Goal: Task Accomplishment & Management: Manage account settings

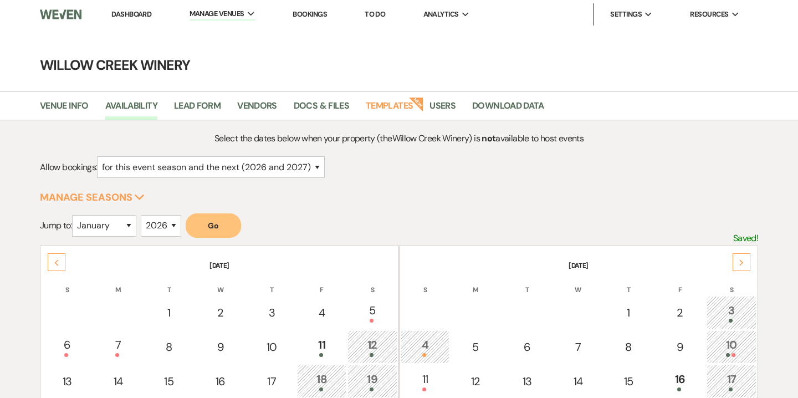
select select "2"
select select "2026"
click at [320, 18] on link "Bookings" at bounding box center [310, 13] width 34 height 9
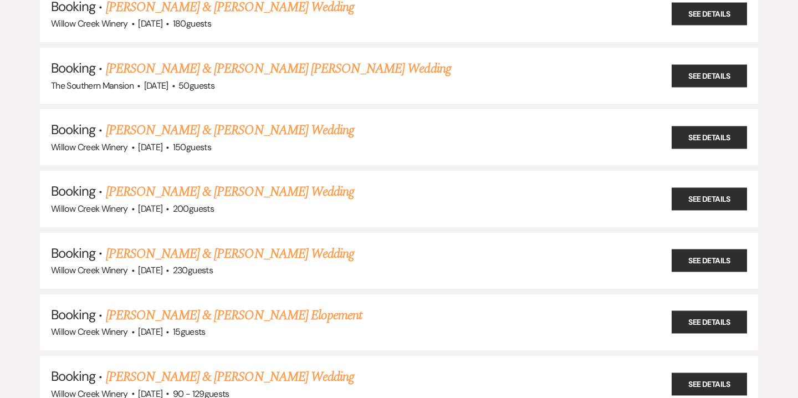
scroll to position [1199, 0]
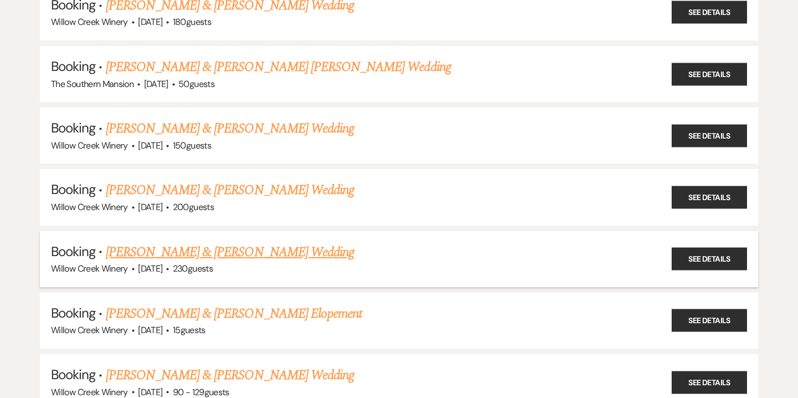
click at [254, 242] on link "Dan Miller & Suzi King's Wedding" at bounding box center [230, 252] width 248 height 20
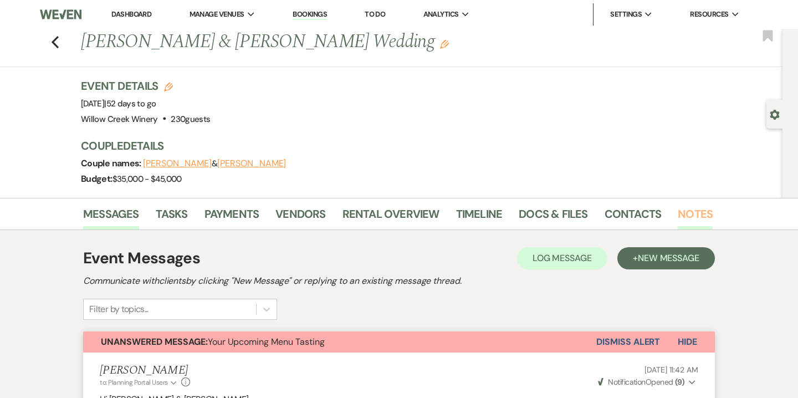
click at [693, 218] on link "Notes" at bounding box center [695, 217] width 35 height 24
